Goal: Check status: Check status

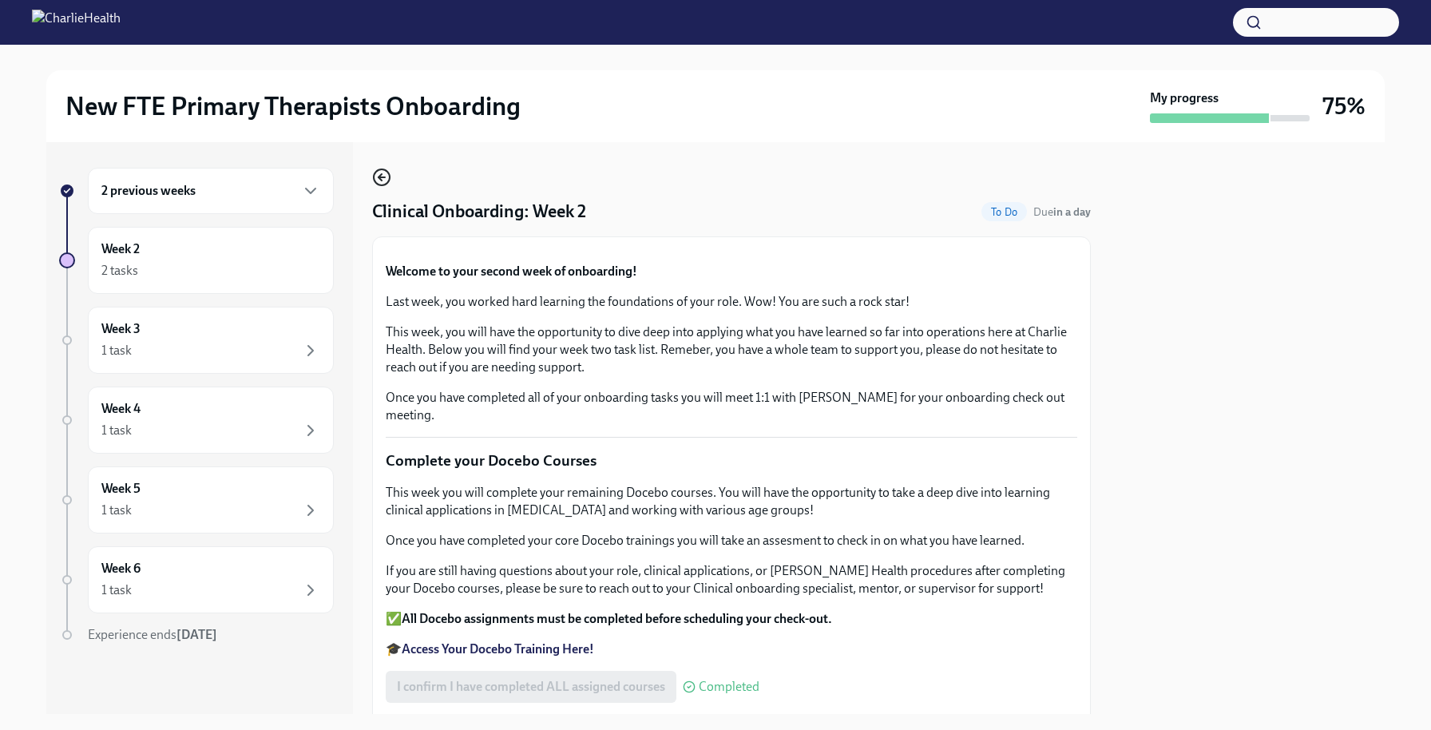
click at [372, 172] on icon "button" at bounding box center [381, 177] width 19 height 19
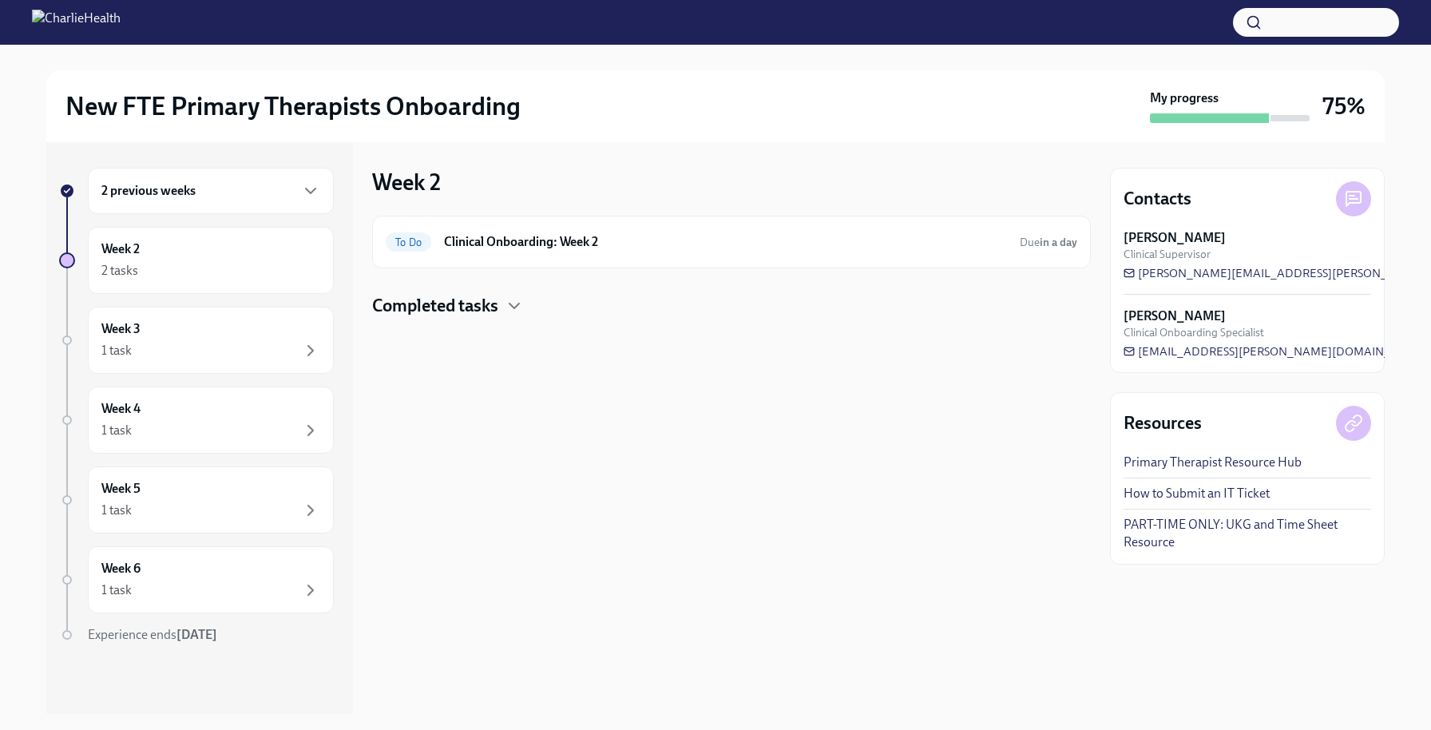
click at [501, 303] on div "Completed tasks" at bounding box center [731, 306] width 719 height 24
click at [544, 368] on div "Done Compliance Onboarding: Week 2 Completed [DATE]" at bounding box center [732, 357] width 692 height 26
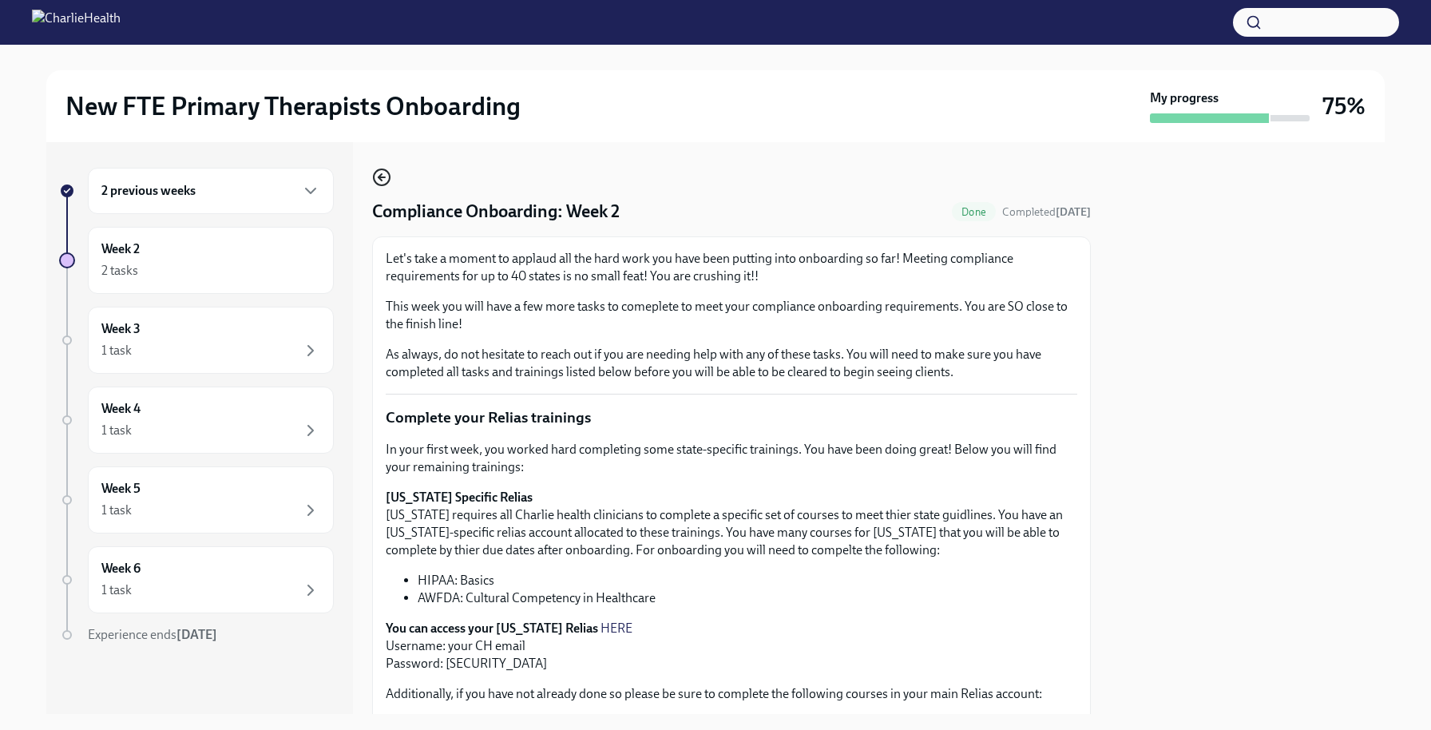
click at [382, 181] on icon "button" at bounding box center [381, 177] width 19 height 19
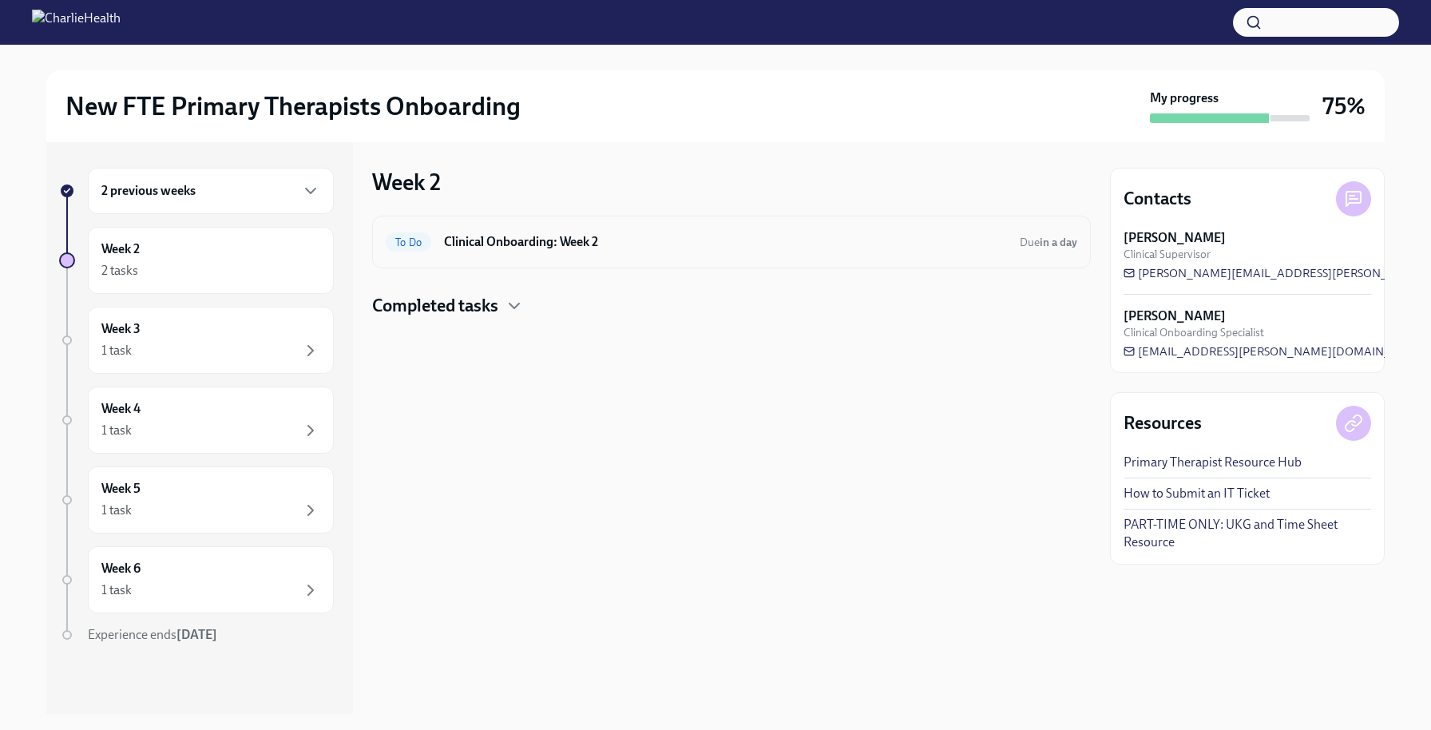
click at [531, 242] on h6 "Clinical Onboarding: Week 2" at bounding box center [725, 242] width 563 height 18
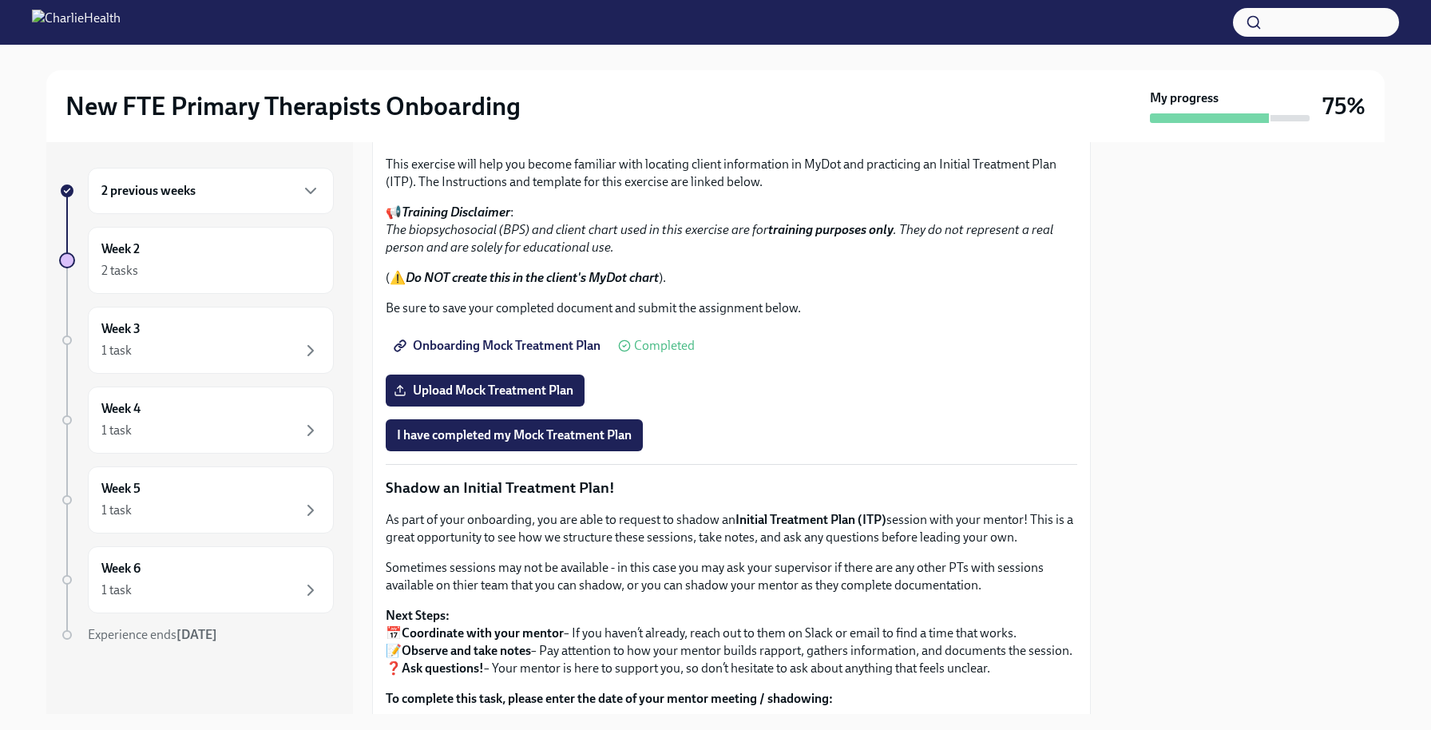
scroll to position [1026, 0]
